Goal: Information Seeking & Learning: Check status

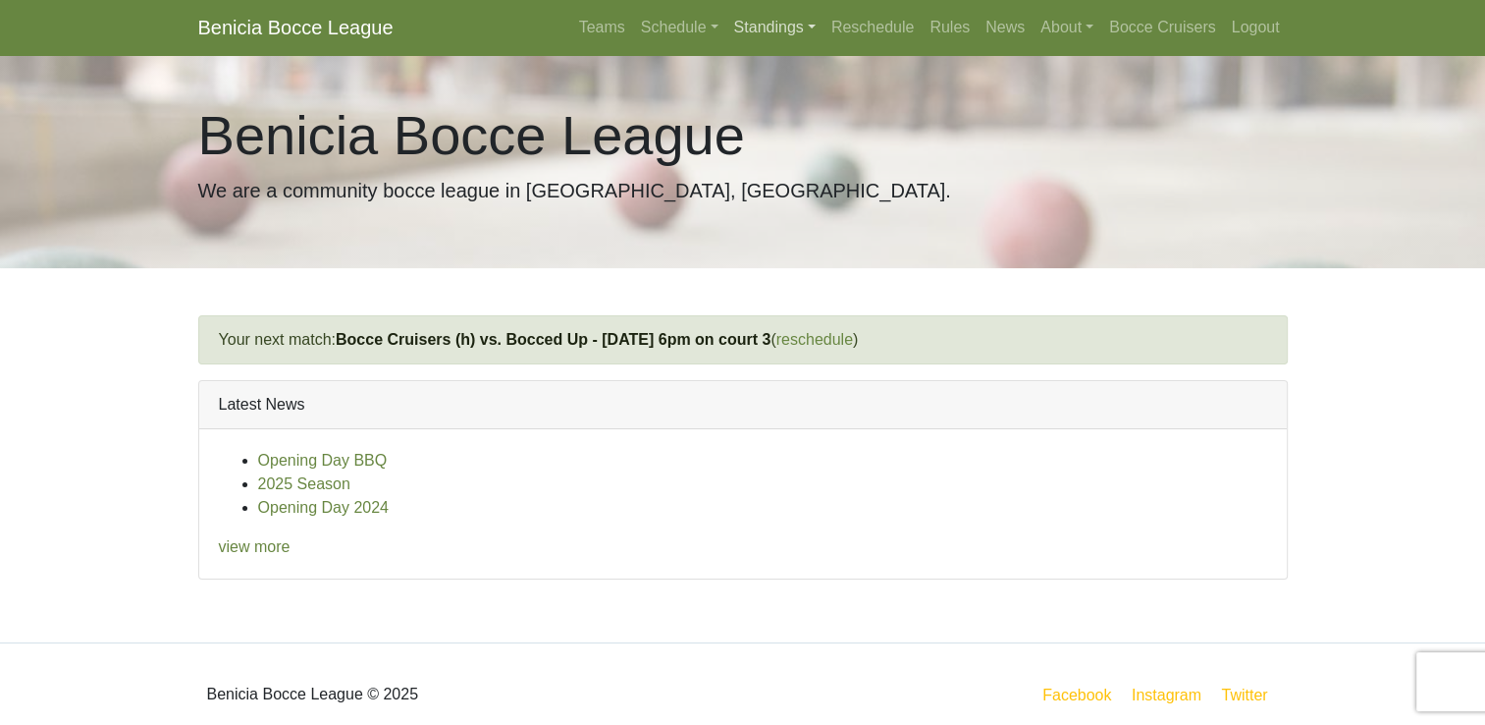
click at [748, 25] on link "Standings" at bounding box center [775, 27] width 97 height 39
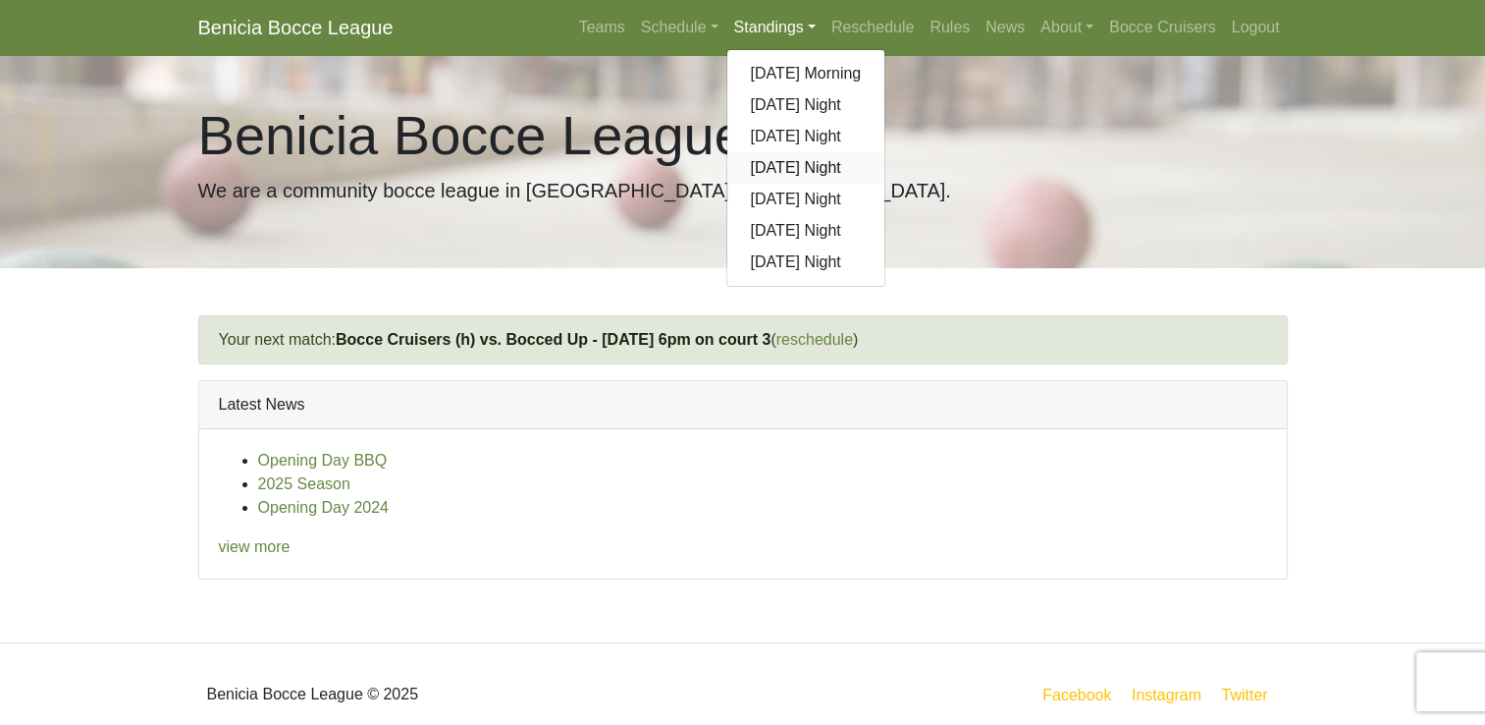
click at [770, 175] on link "[DATE] Night" at bounding box center [807, 167] width 158 height 31
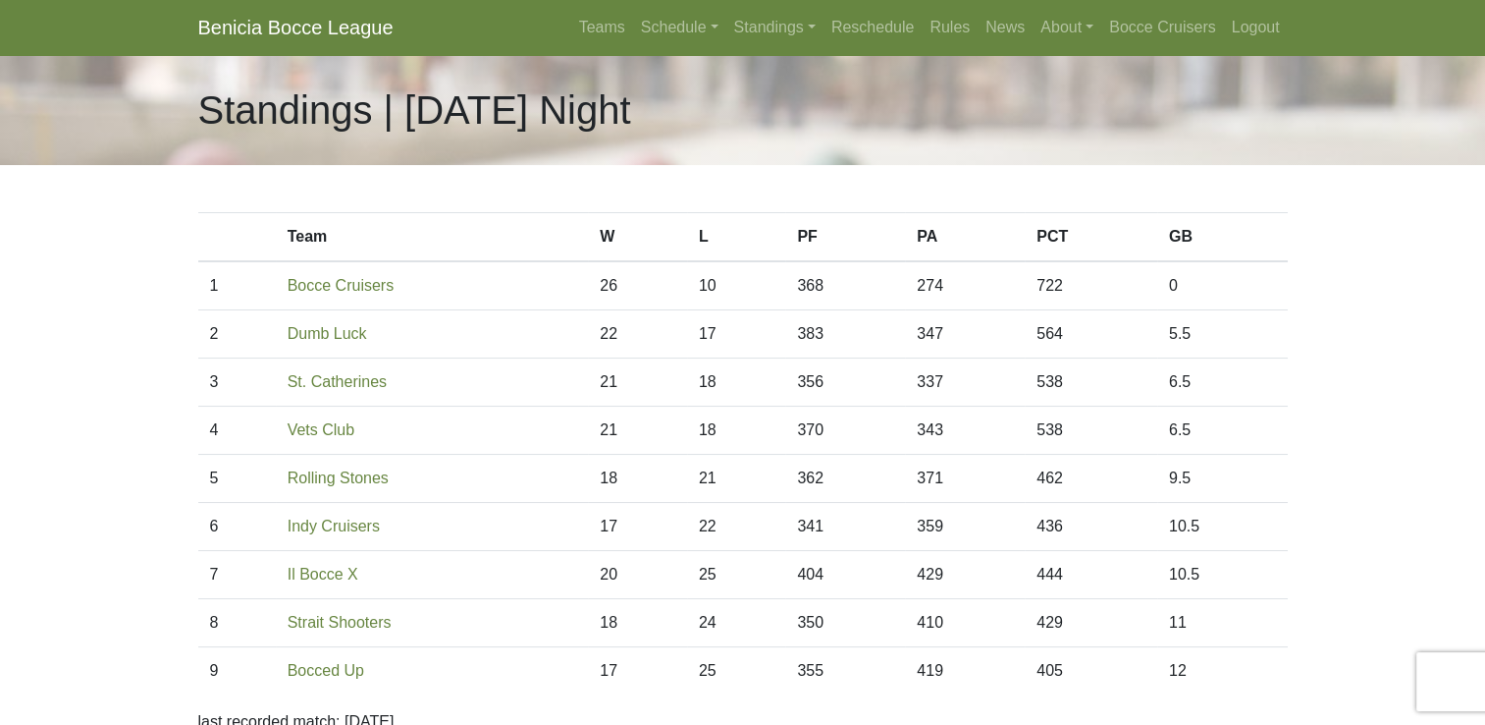
click at [118, 316] on body "Benicia Bocce League Teams Schedule Sunday Morning Sunday Night Monday Night Tu…" at bounding box center [742, 552] width 1485 height 1104
click at [667, 38] on link "Schedule" at bounding box center [679, 27] width 93 height 39
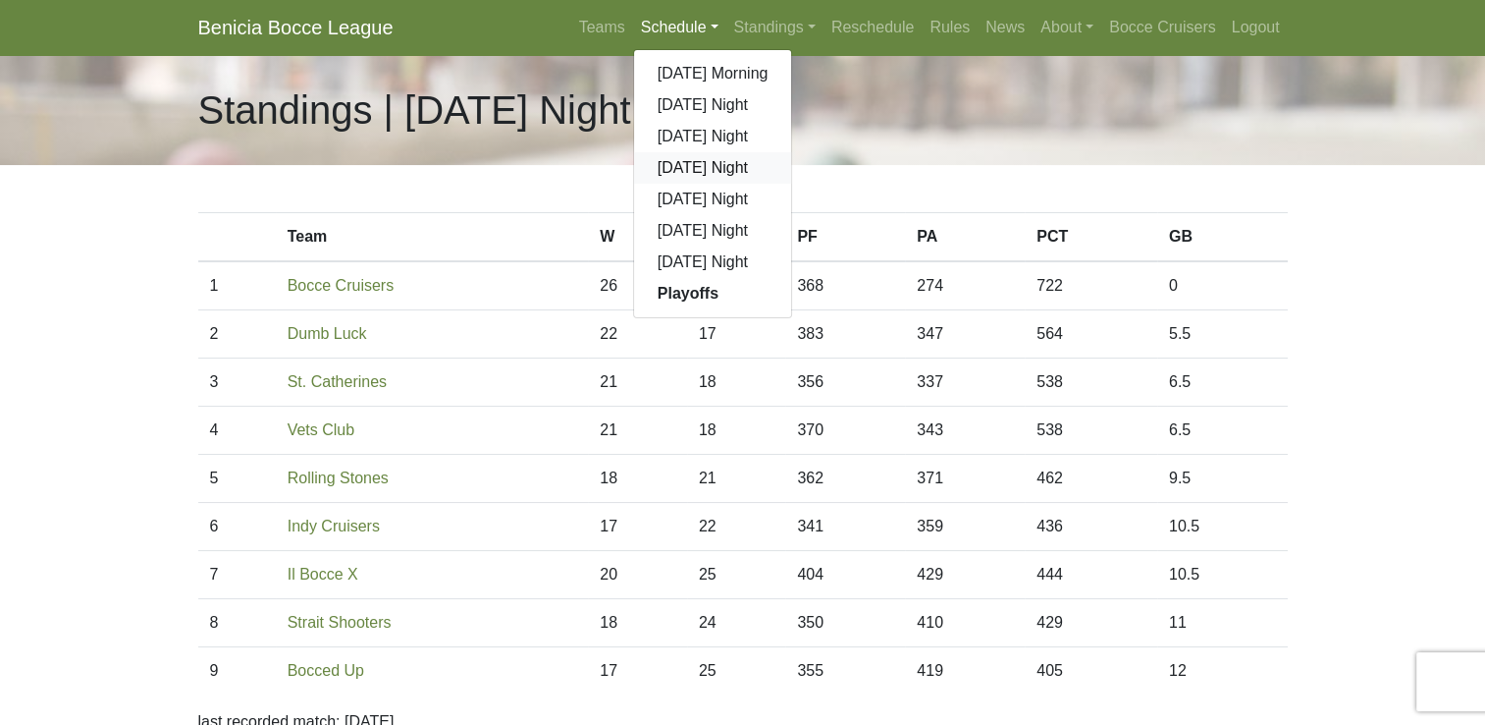
click at [685, 178] on link "[DATE] Night" at bounding box center [713, 167] width 158 height 31
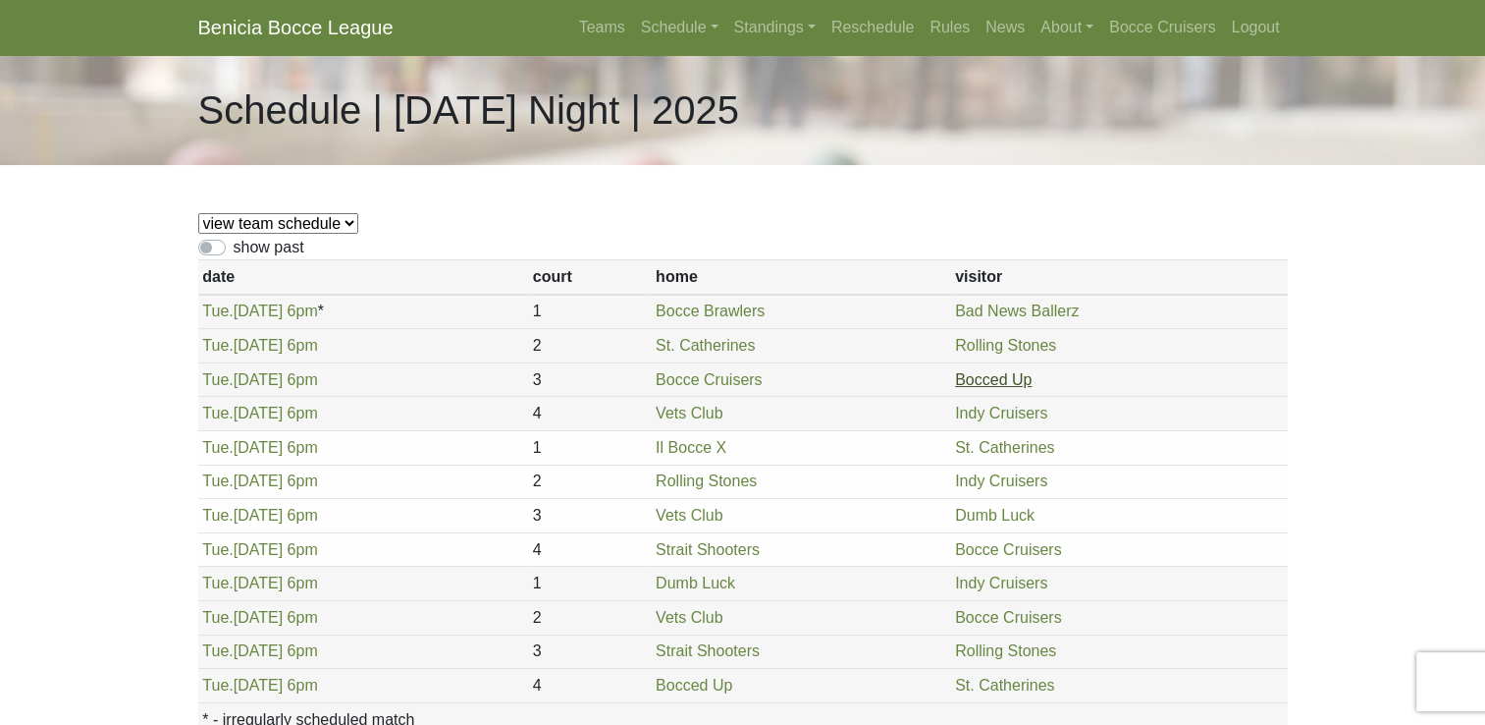
click at [991, 382] on link "Bocced Up" at bounding box center [993, 379] width 77 height 17
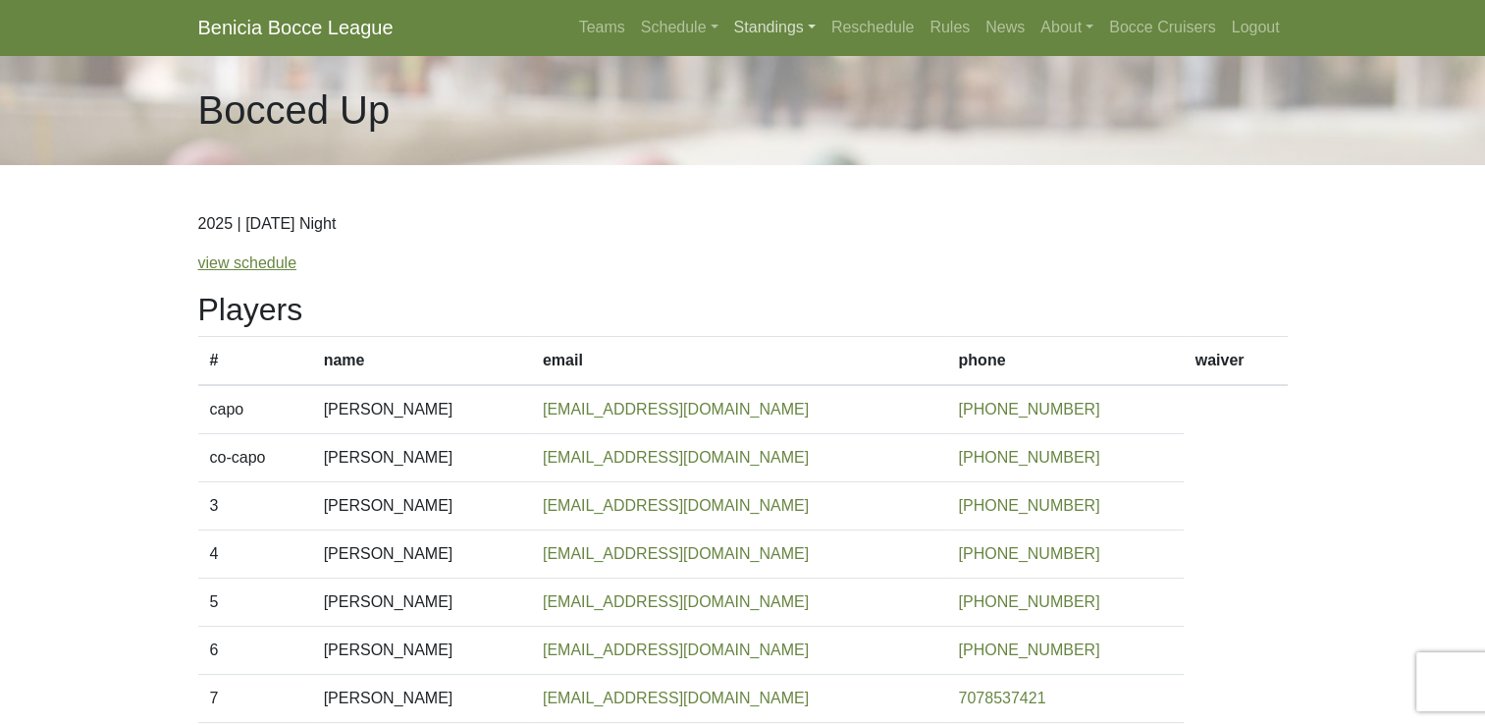
click at [754, 34] on link "Standings" at bounding box center [775, 27] width 97 height 39
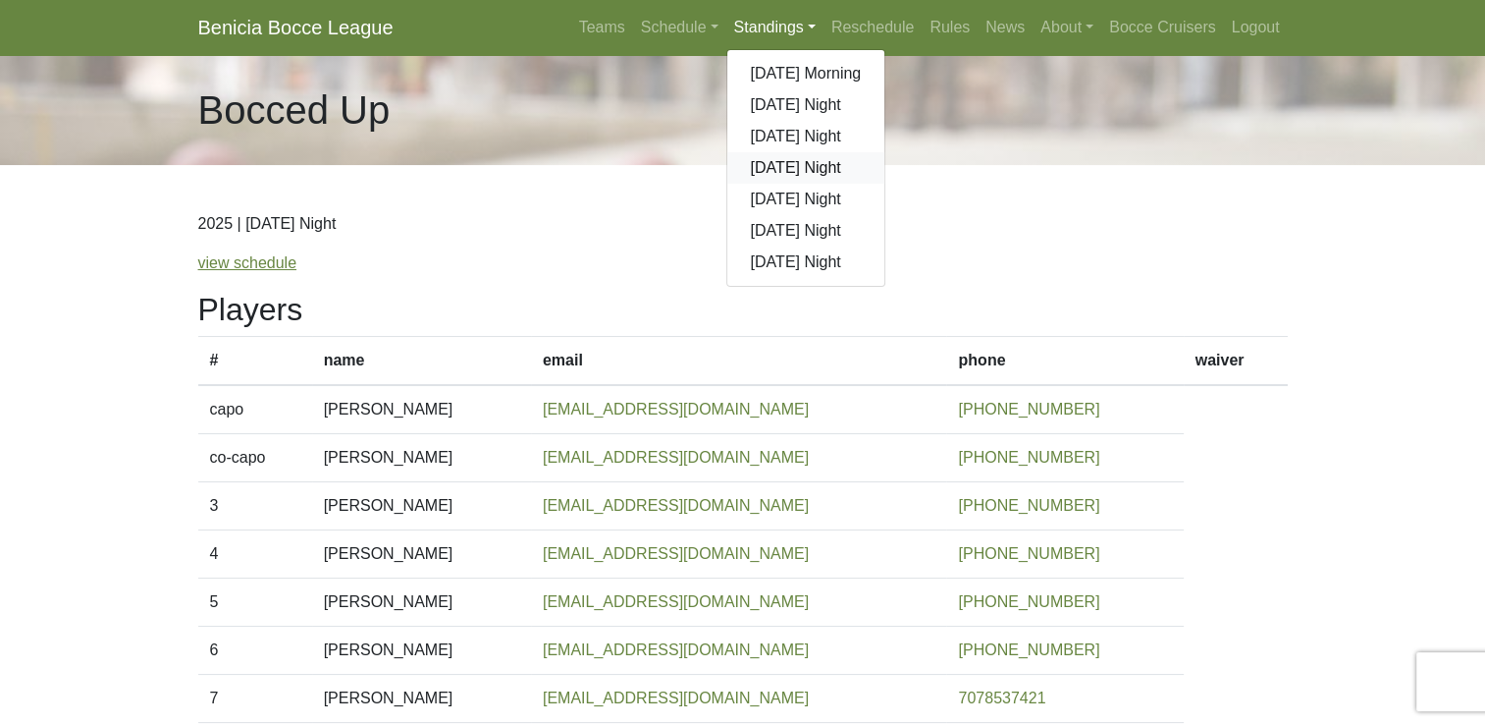
click at [787, 167] on link "[DATE] Night" at bounding box center [807, 167] width 158 height 31
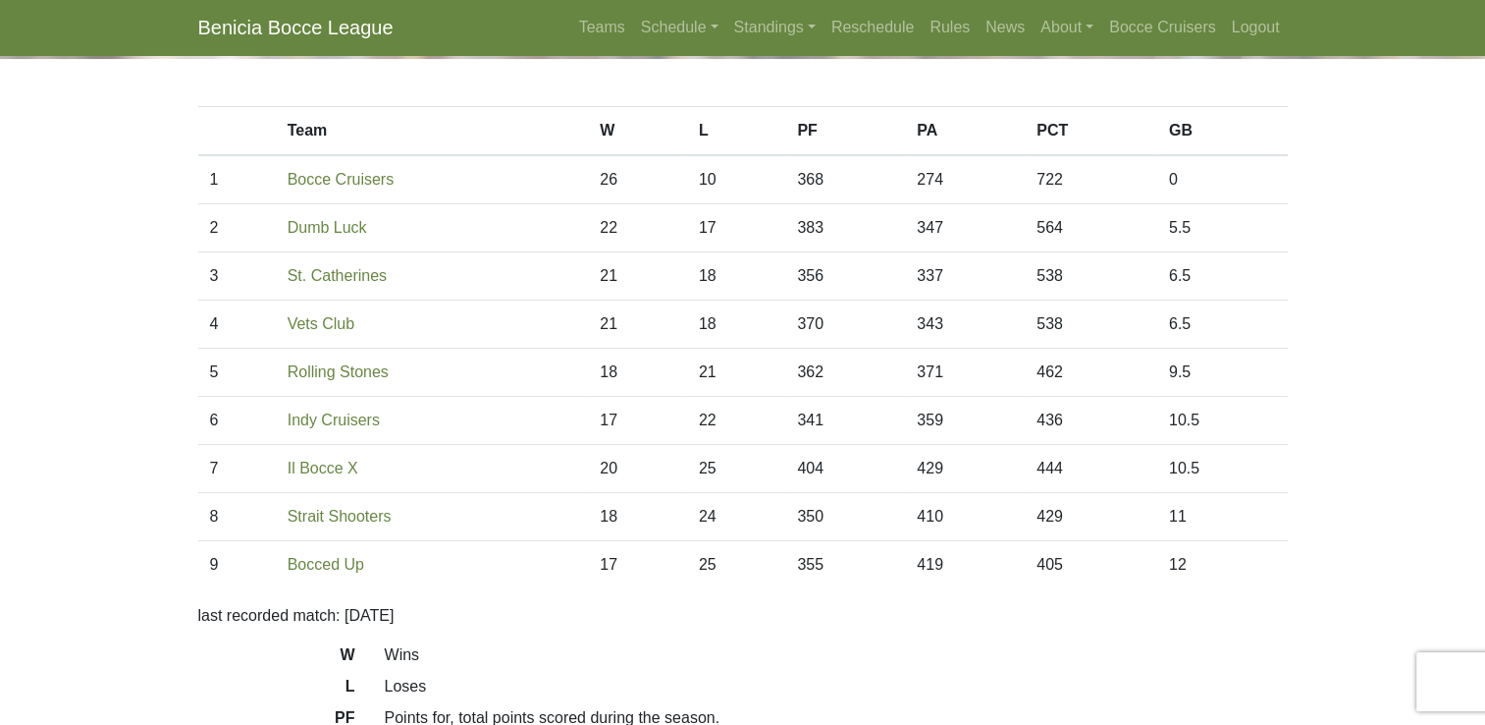
scroll to position [163, 0]
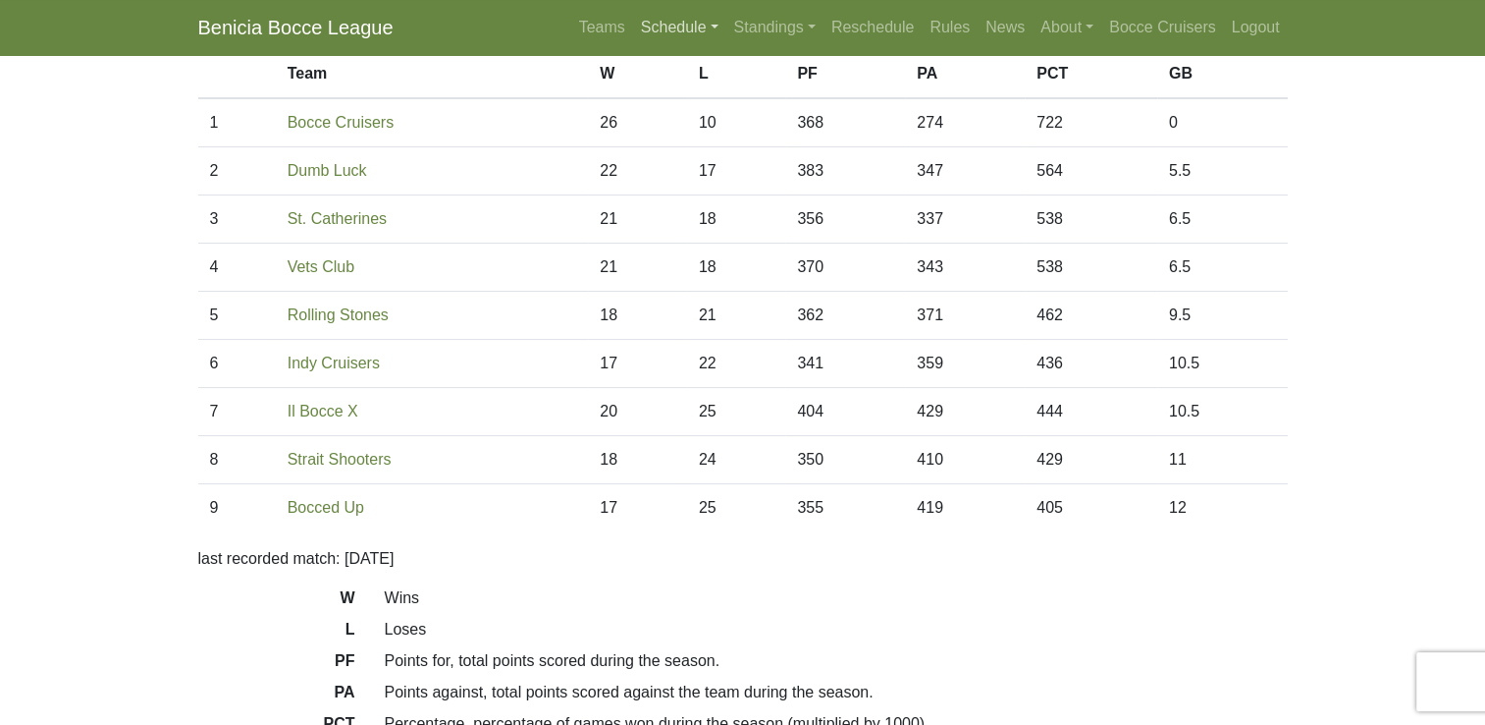
click at [699, 29] on link "Schedule" at bounding box center [679, 27] width 93 height 39
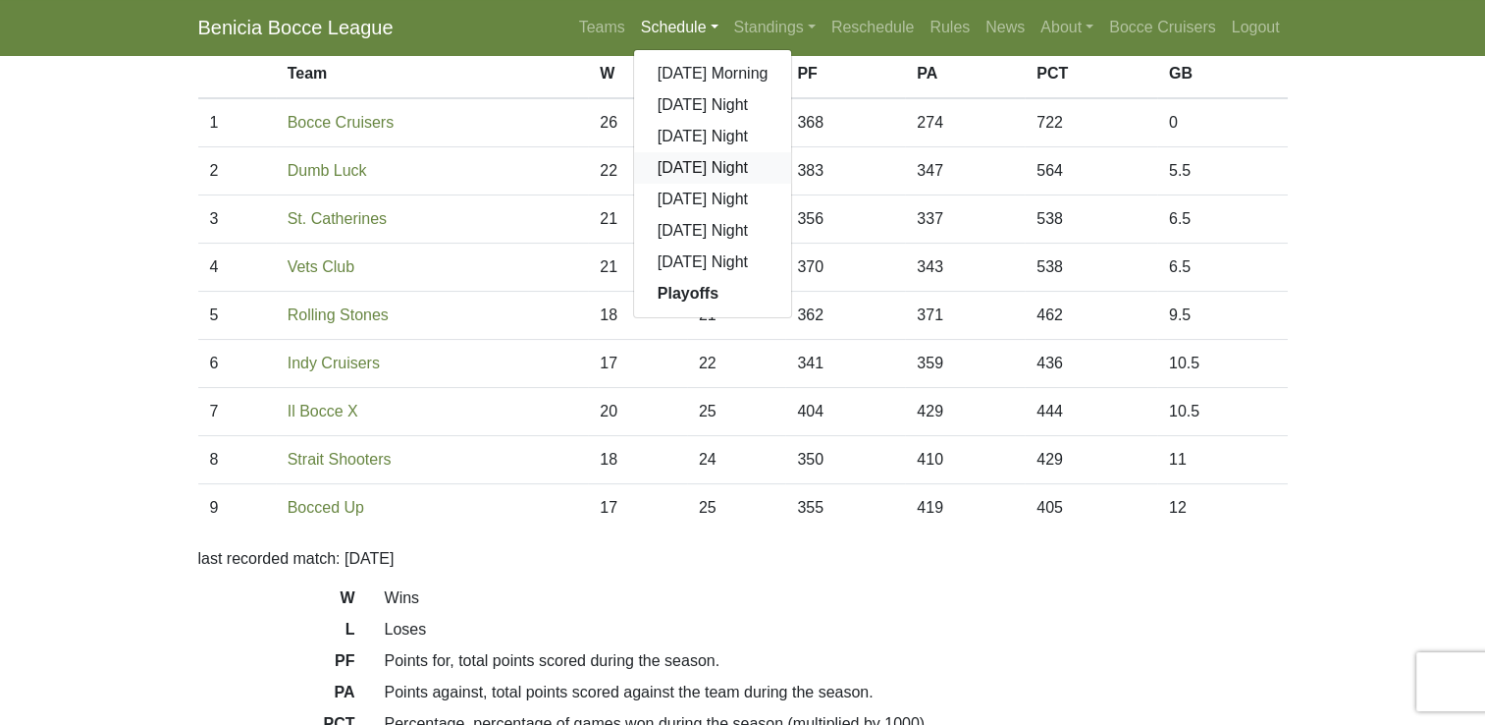
click at [711, 176] on link "[DATE] Night" at bounding box center [713, 167] width 158 height 31
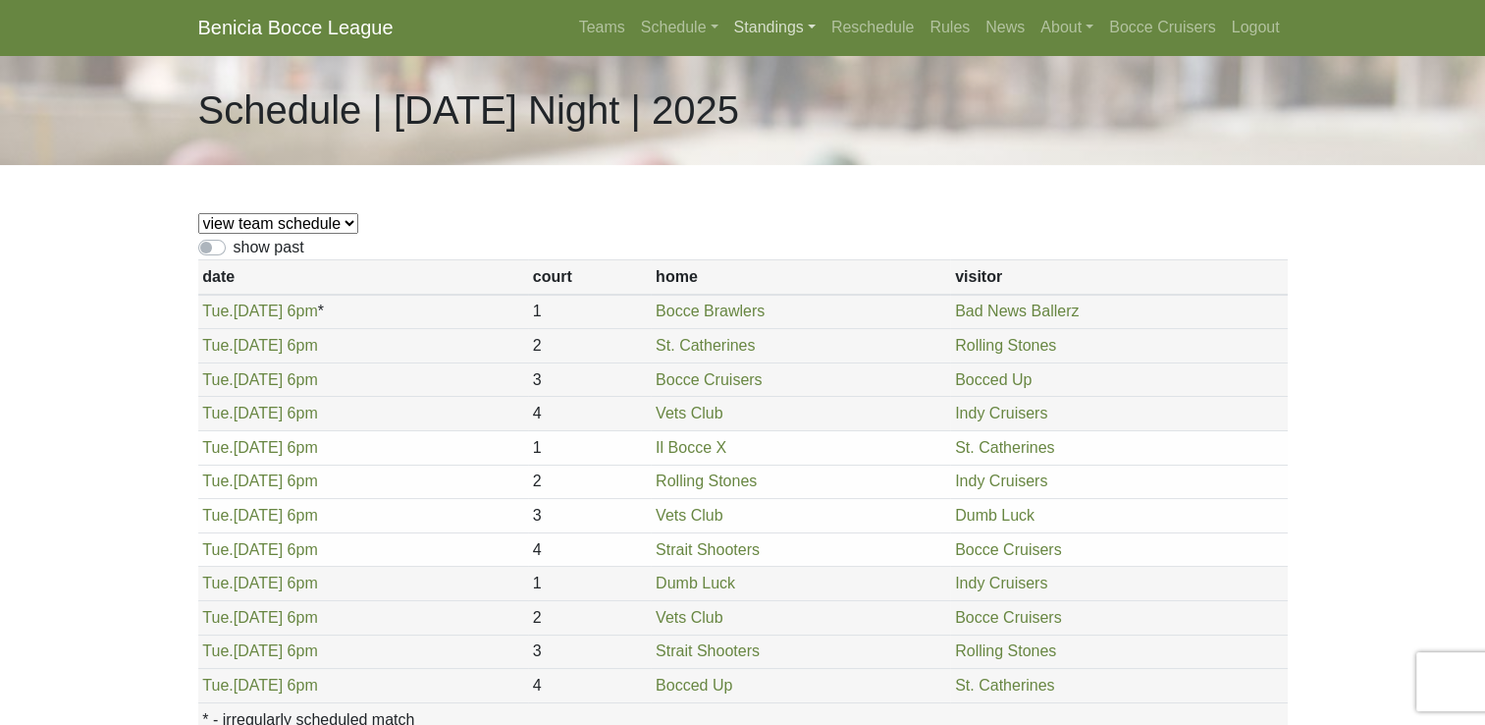
click at [765, 30] on link "Standings" at bounding box center [775, 27] width 97 height 39
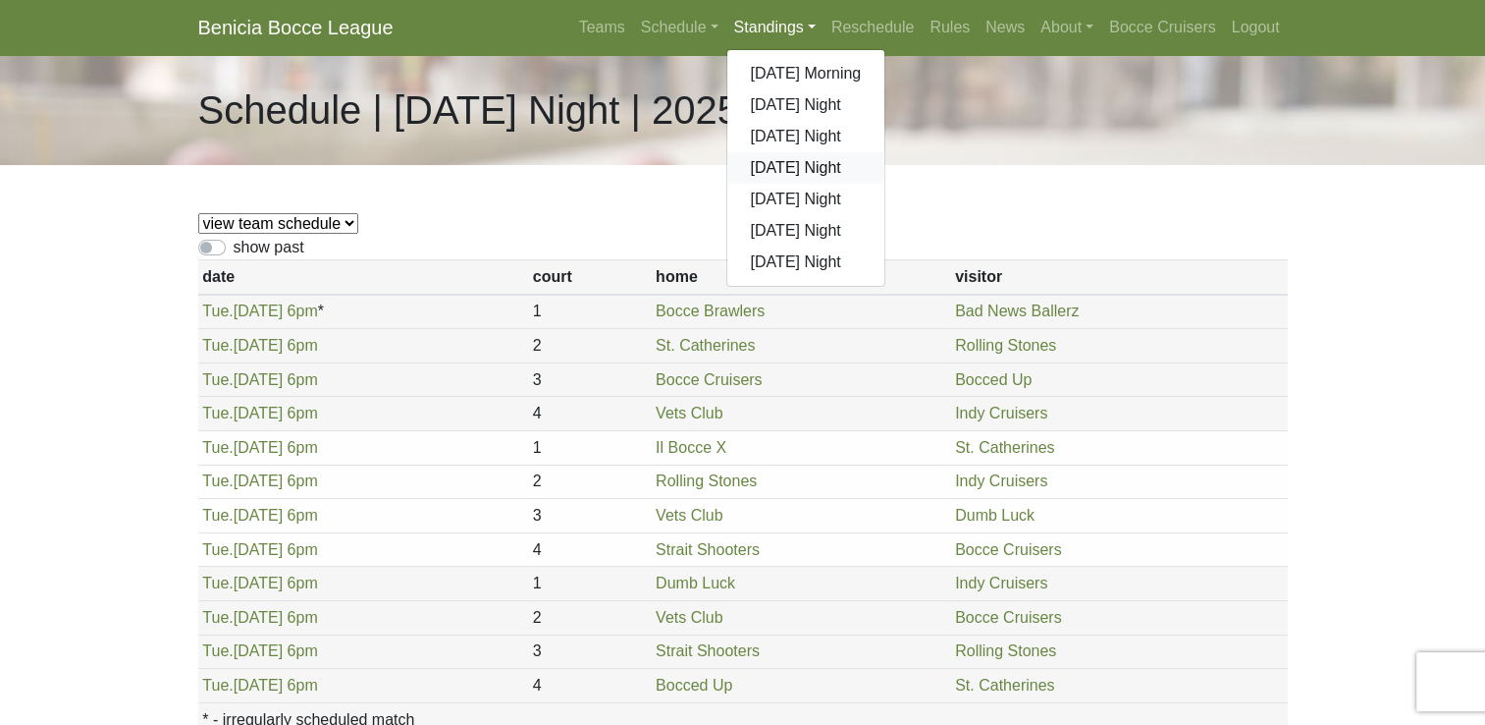
click at [784, 175] on link "[DATE] Night" at bounding box center [807, 167] width 158 height 31
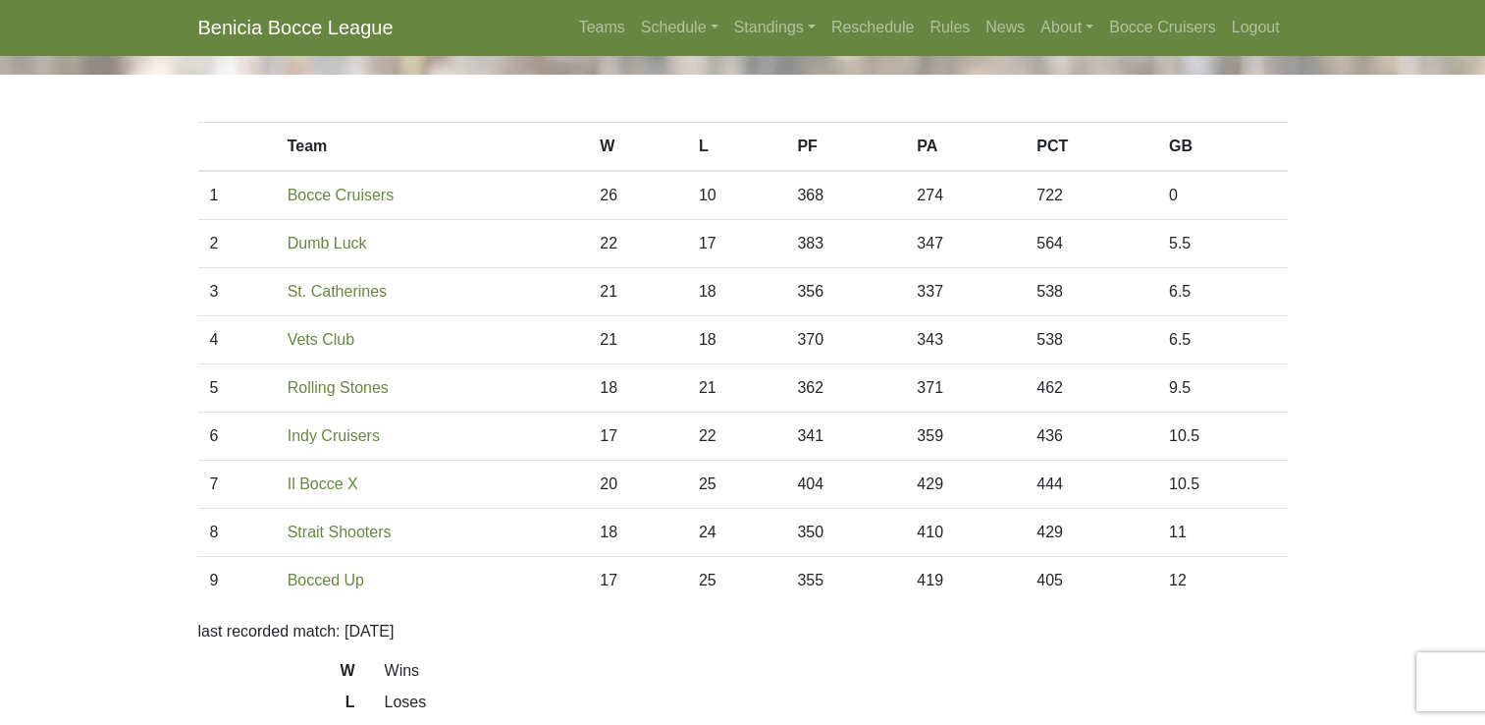
scroll to position [98, 0]
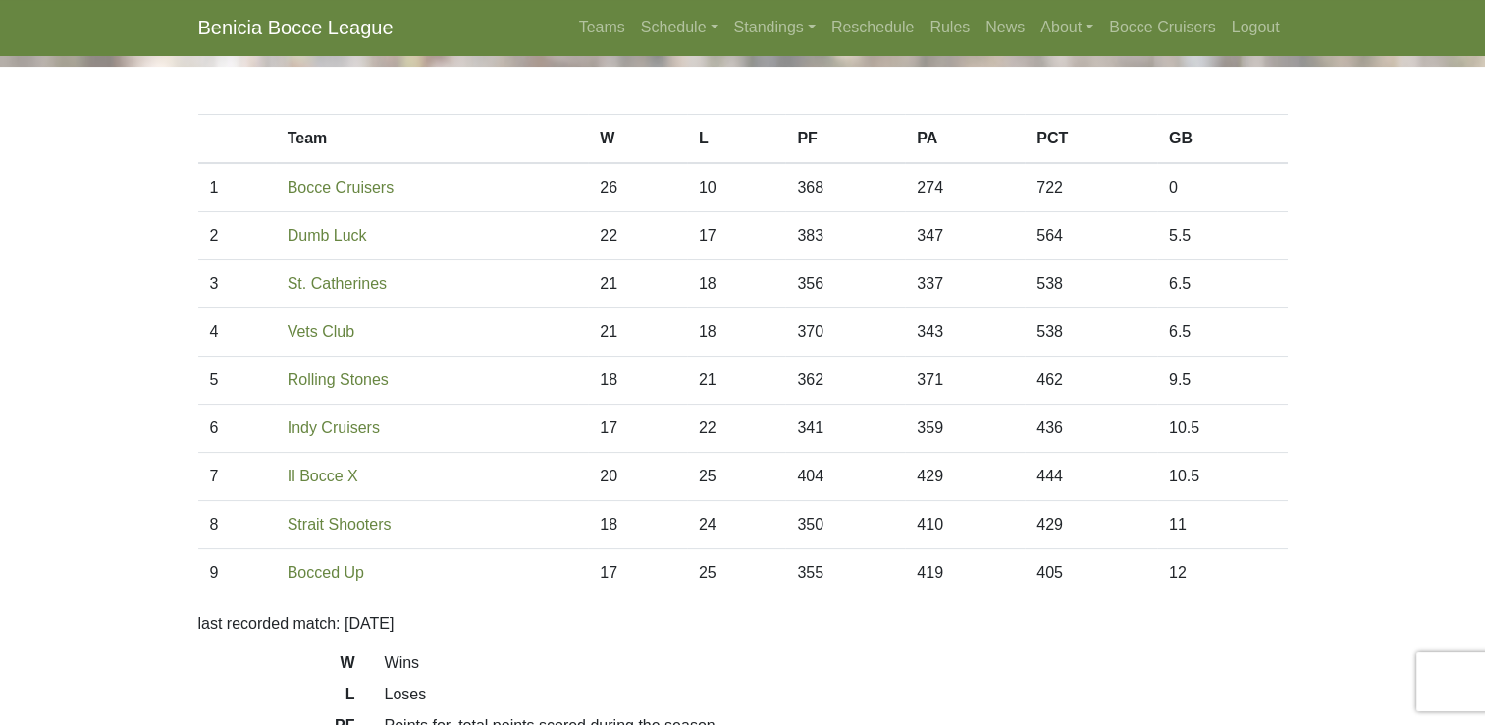
click at [2, 398] on body "Benicia Bocce League Teams Schedule [DATE] Morning [DATE] Night [DATE] Night [D…" at bounding box center [742, 454] width 1485 height 1104
click at [5, 413] on body "Benicia Bocce League Teams Schedule [DATE] Morning [DATE] Night [DATE] Night [D…" at bounding box center [742, 454] width 1485 height 1104
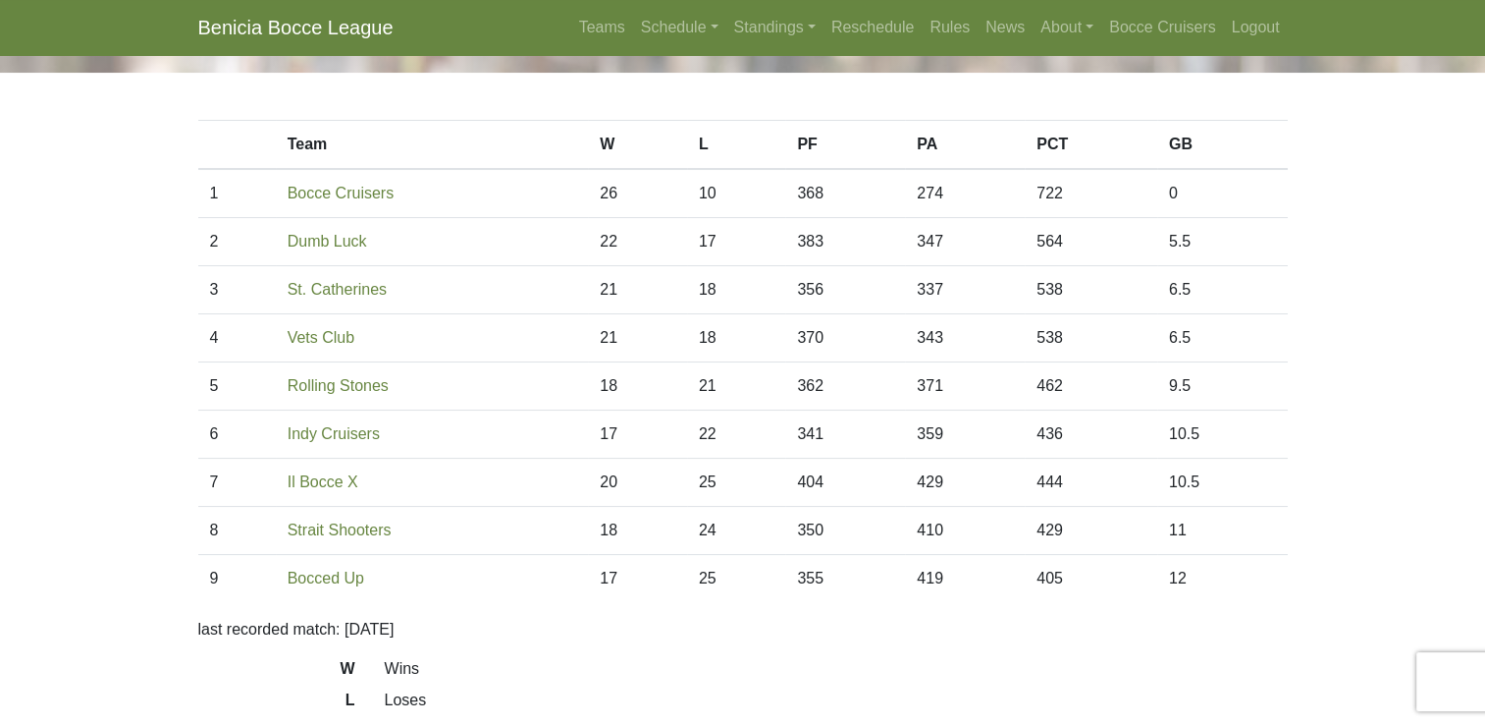
scroll to position [32, 0]
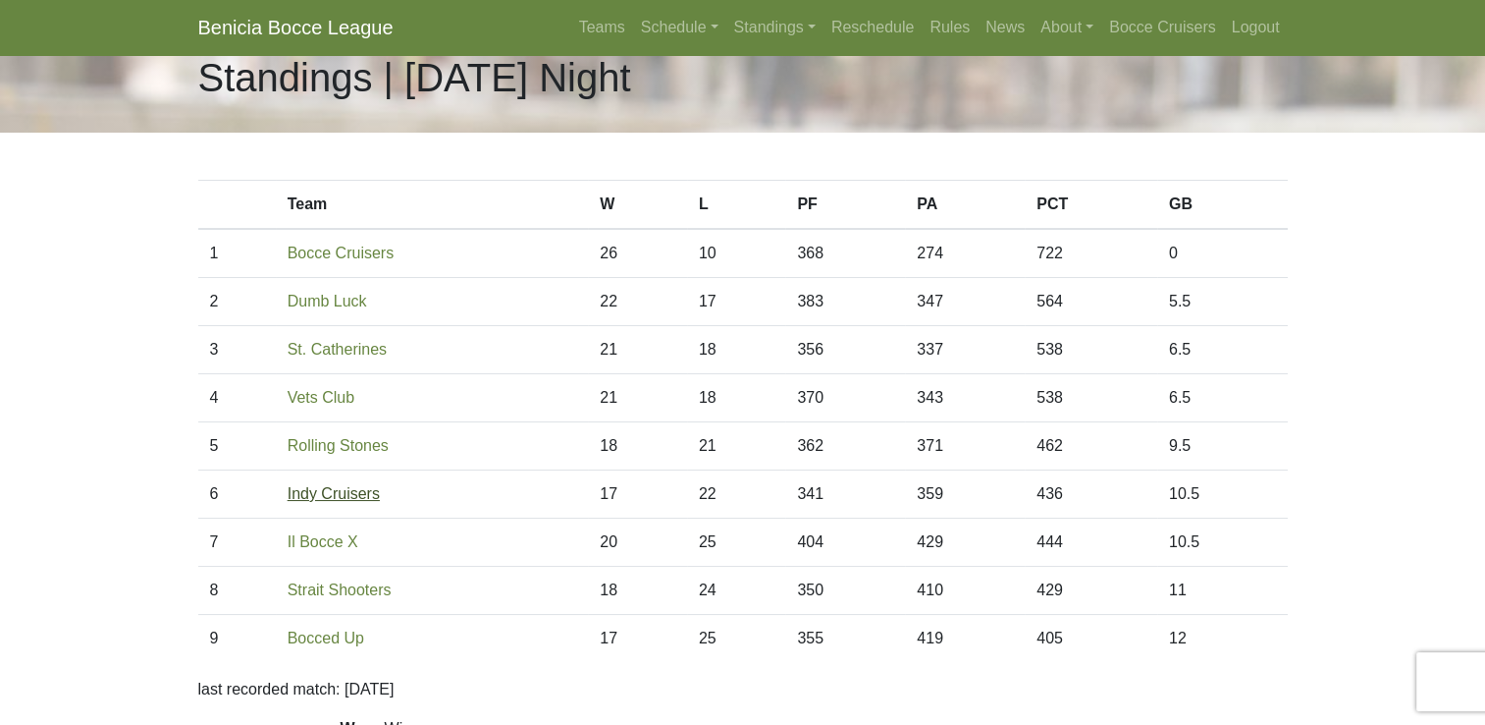
click at [346, 500] on link "Indy Cruisers" at bounding box center [334, 493] width 92 height 17
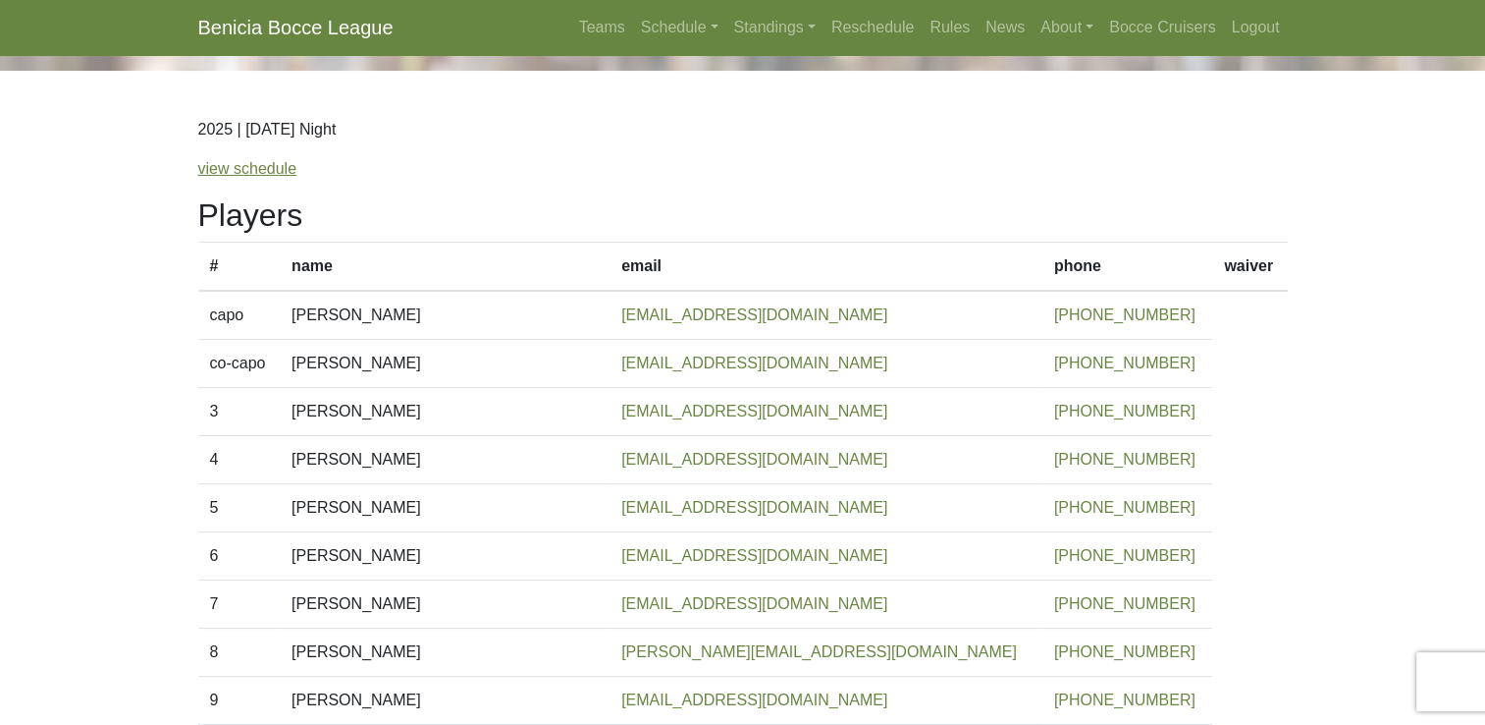
scroll to position [90, 0]
